Goal: Find contact information: Find contact information

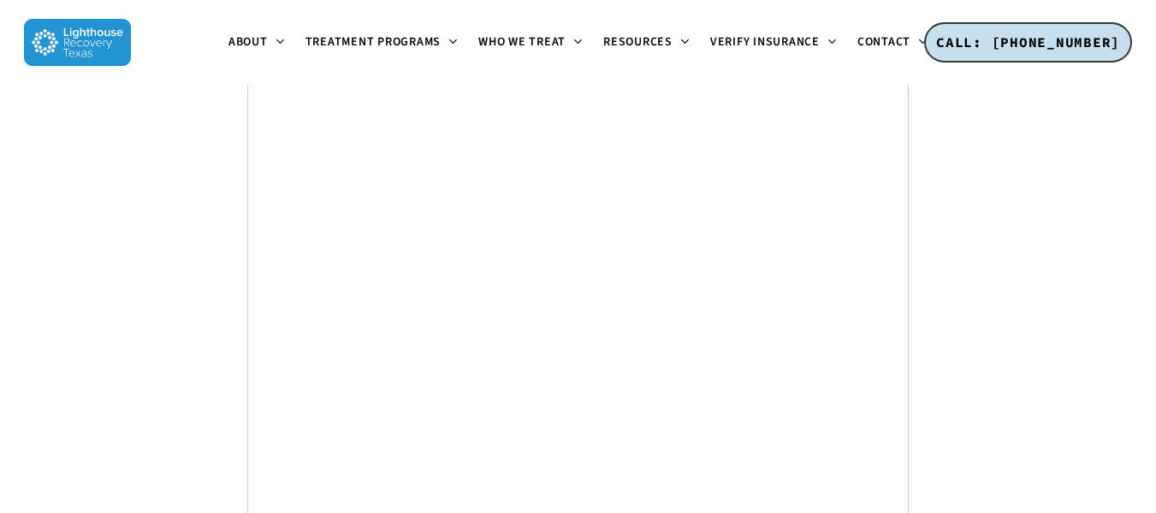
scroll to position [6676, 0]
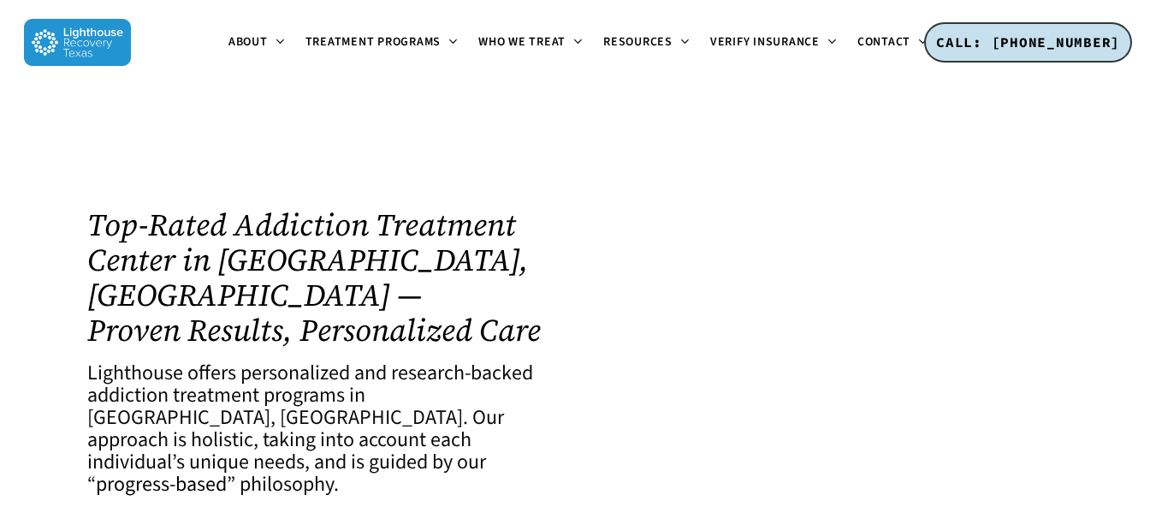
scroll to position [6676, 0]
